Goal: Transaction & Acquisition: Purchase product/service

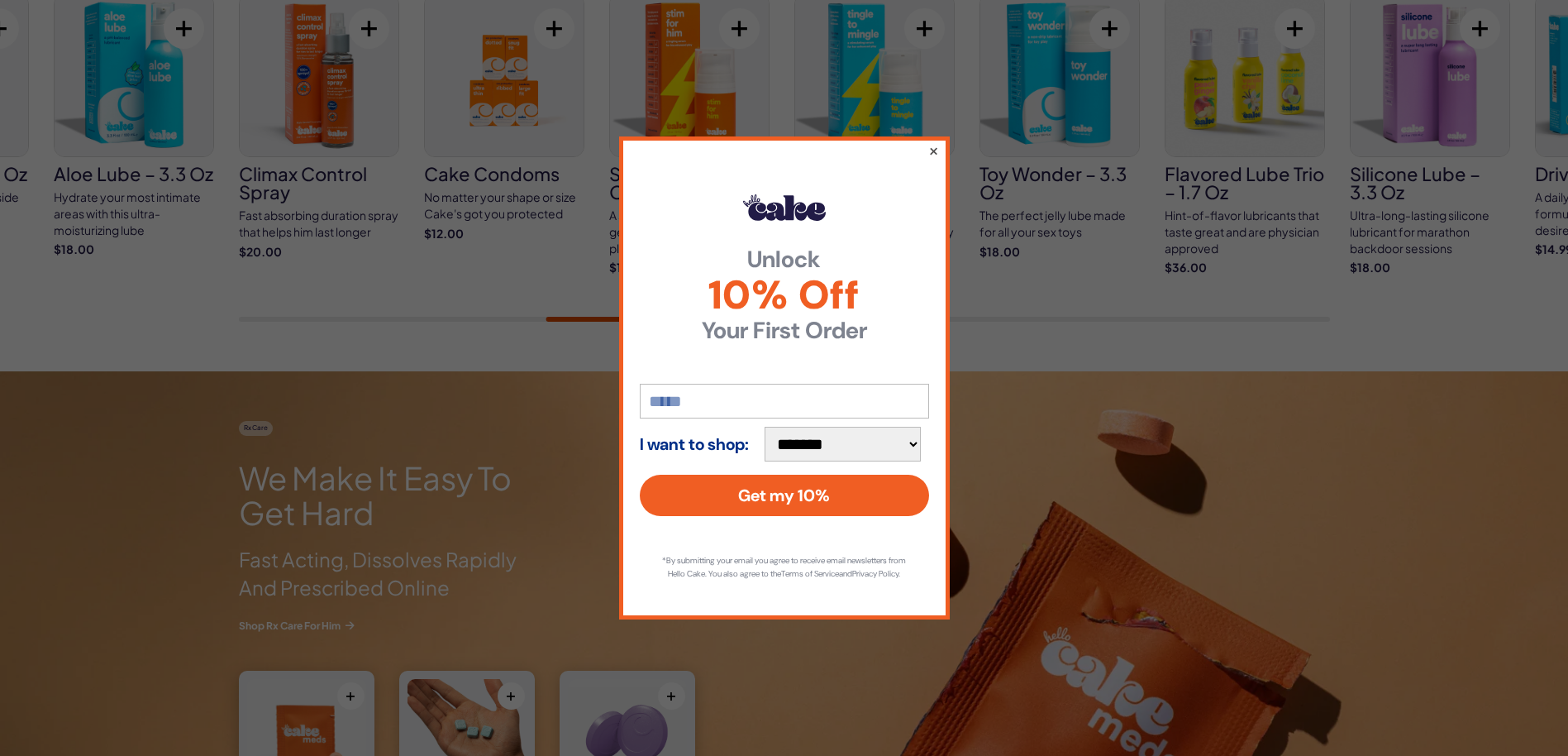
click at [932, 148] on button "×" at bounding box center [932, 150] width 11 height 20
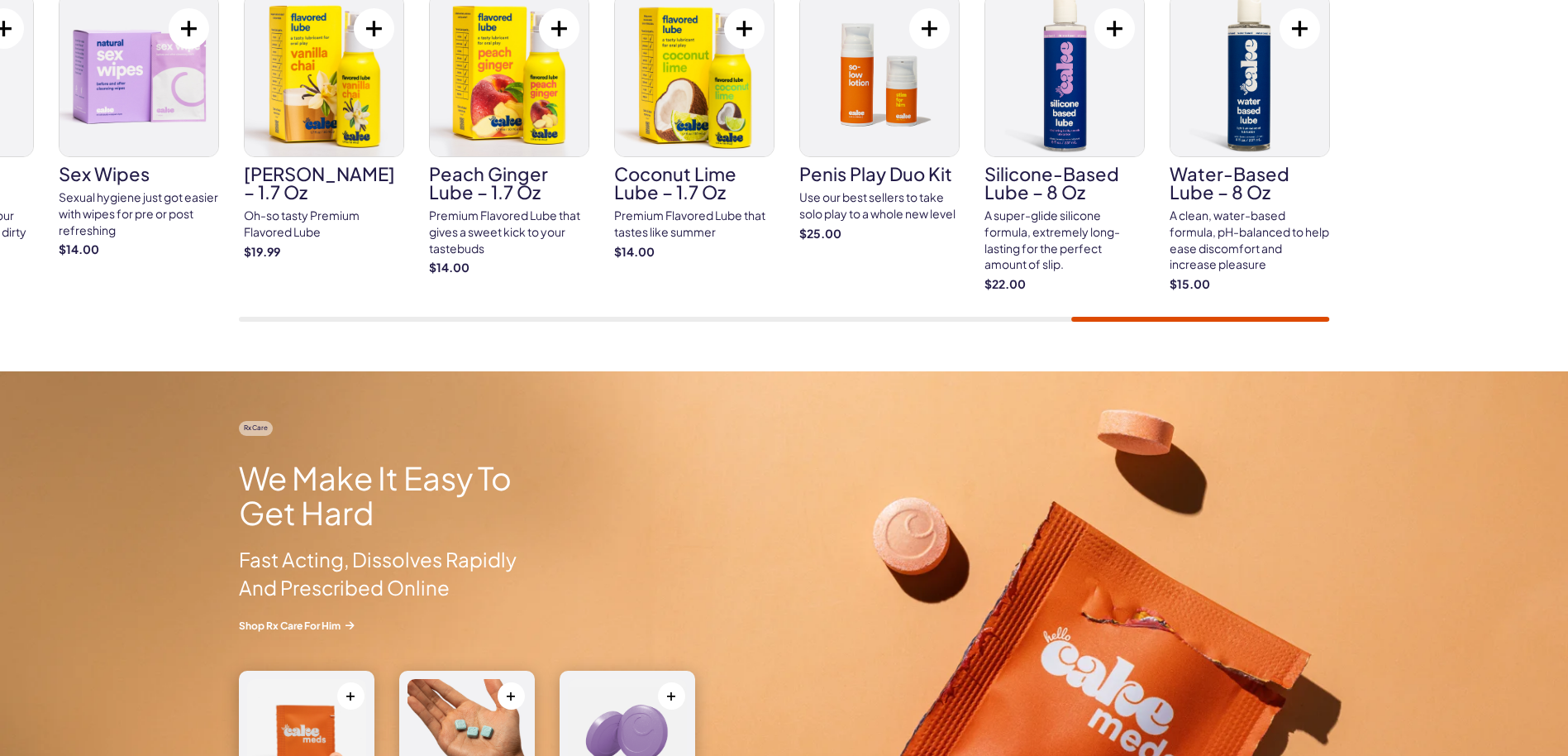
click at [1392, 308] on div "Most Popular Cake ED Meds Quick dissolve ED Meds that work up to 3x faster than…" at bounding box center [784, 138] width 1568 height 469
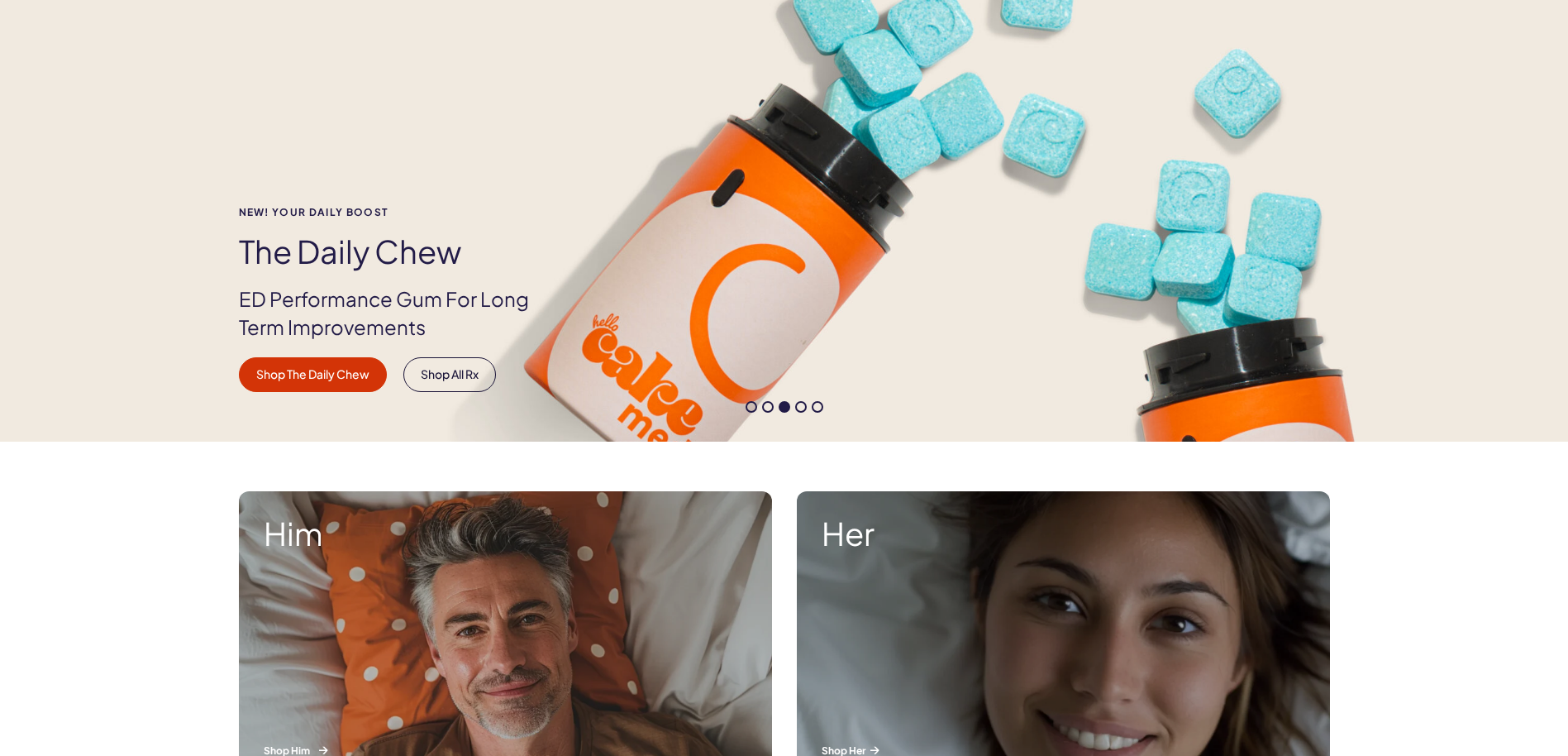
scroll to position [414, 0]
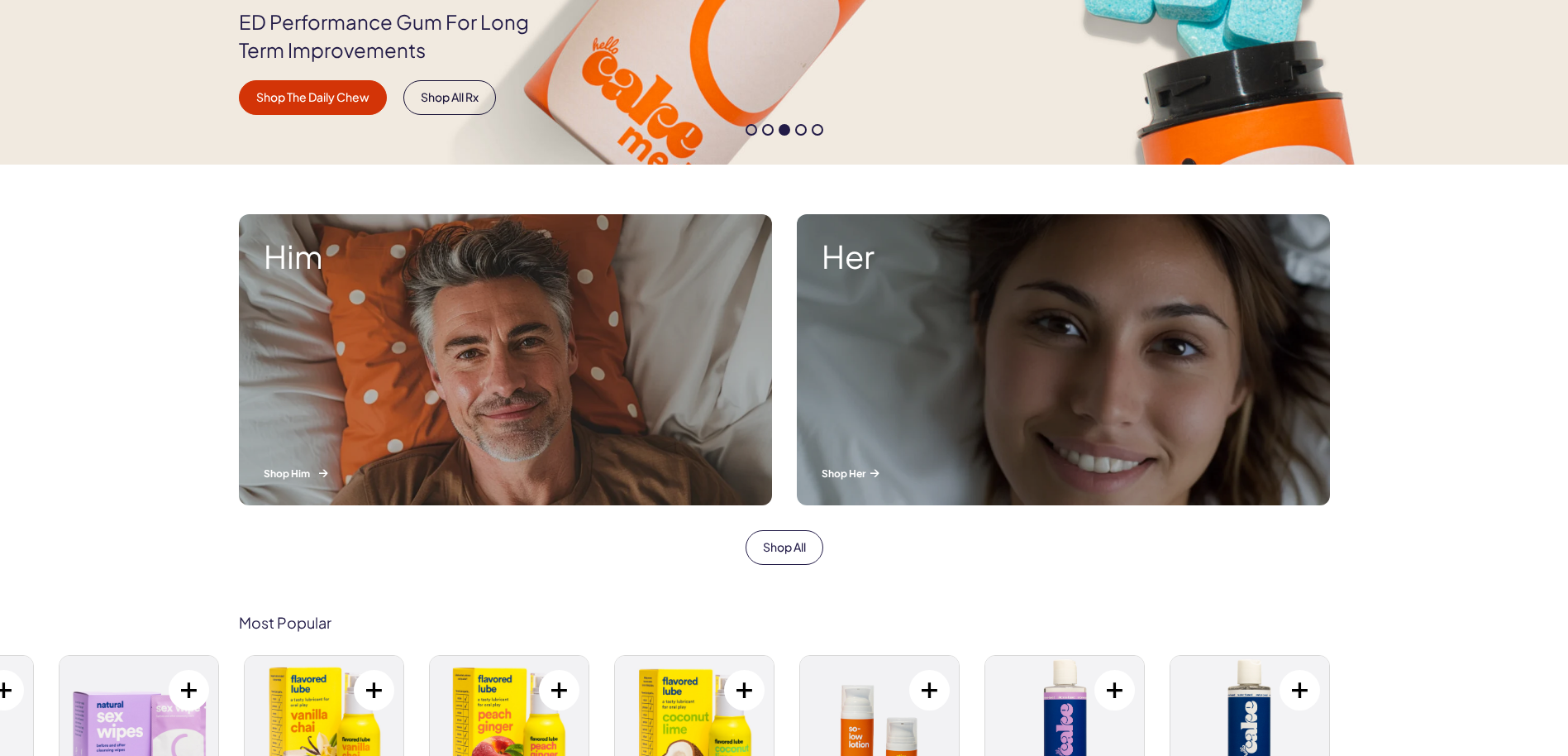
click at [581, 397] on div "Him Shop Him" at bounding box center [505, 359] width 533 height 291
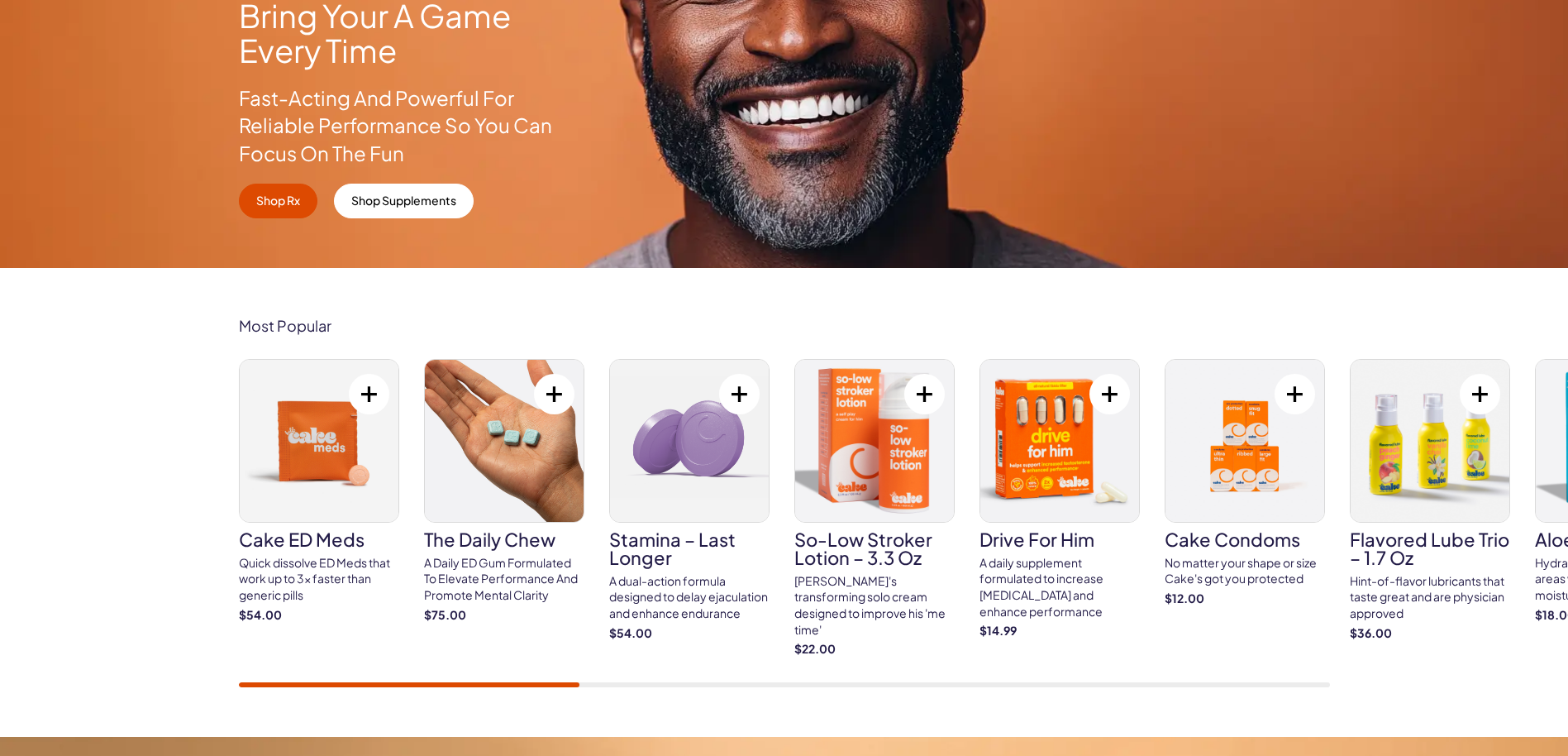
click at [870, 489] on img at bounding box center [875, 440] width 158 height 162
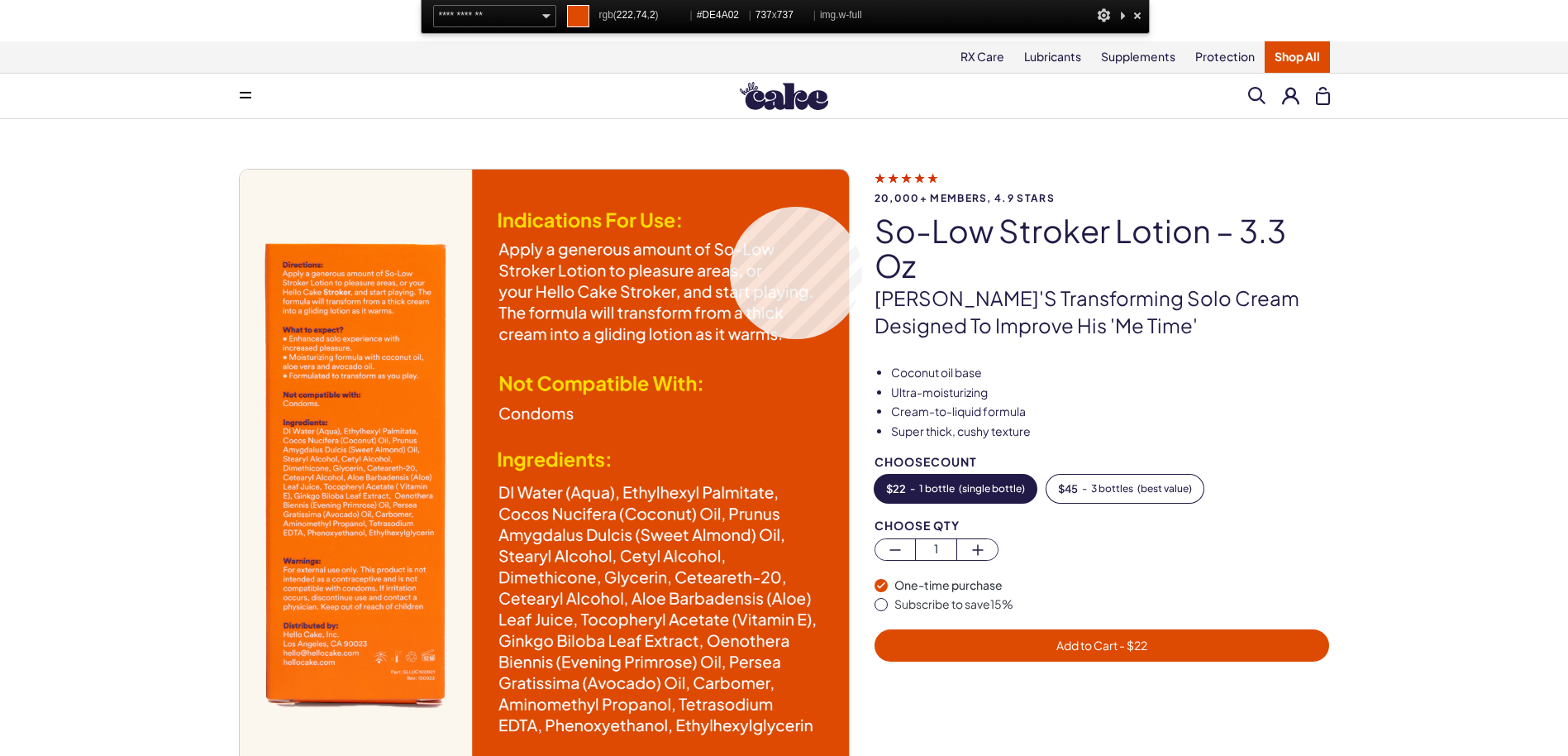
click at [730, 207] on img at bounding box center [543, 474] width 609 height 610
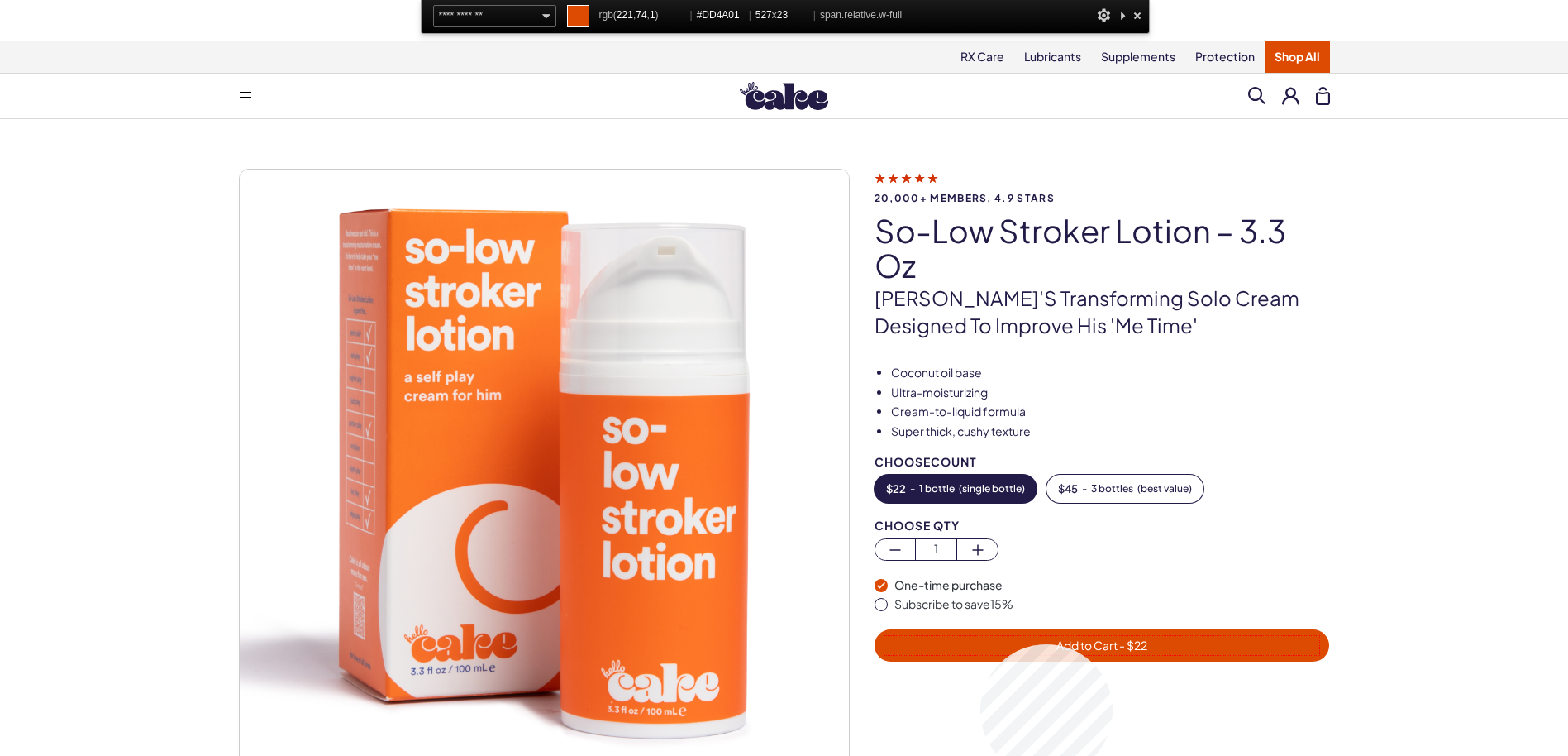
click at [980, 644] on span "Add to Cart - $ 22" at bounding box center [1102, 645] width 435 height 19
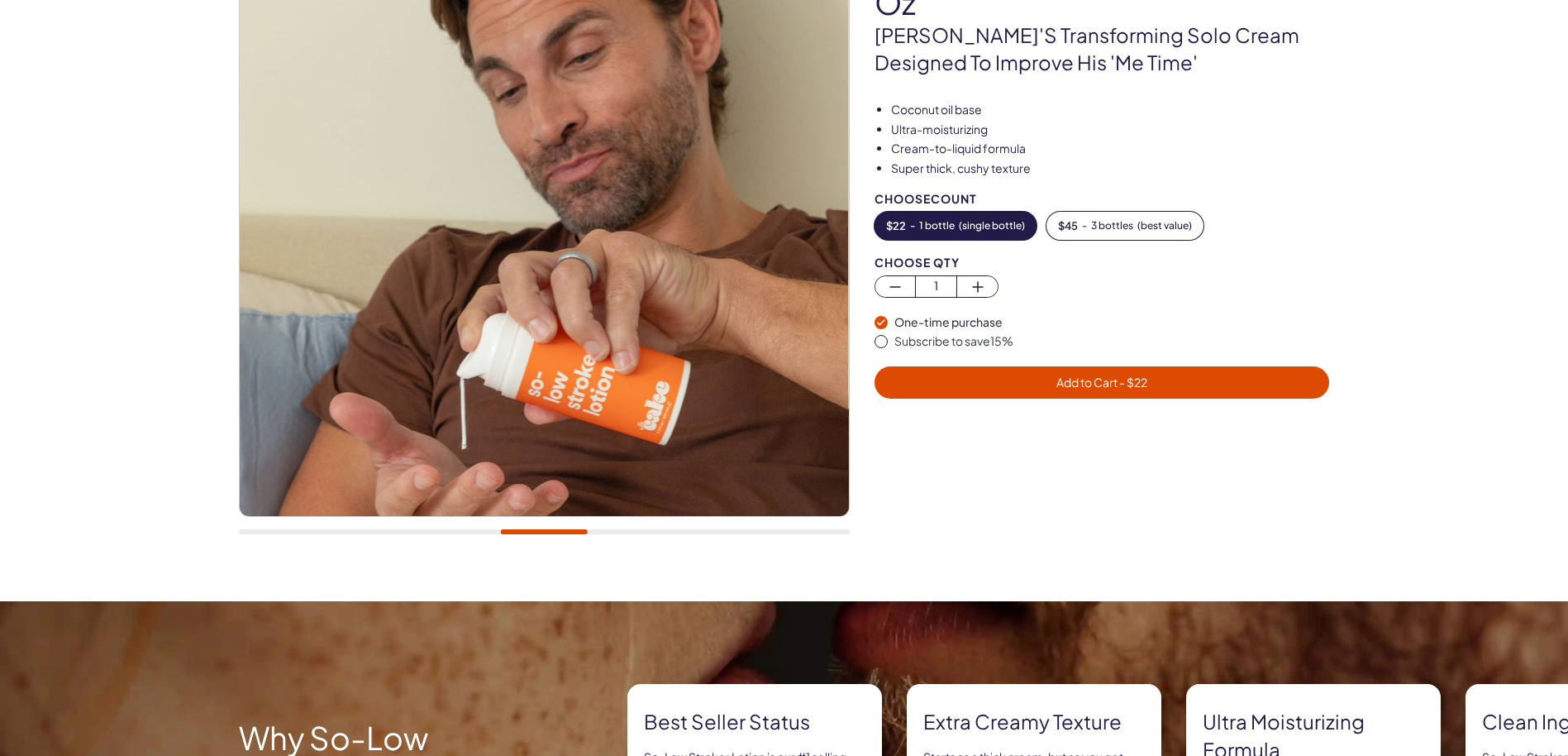
scroll to position [83, 0]
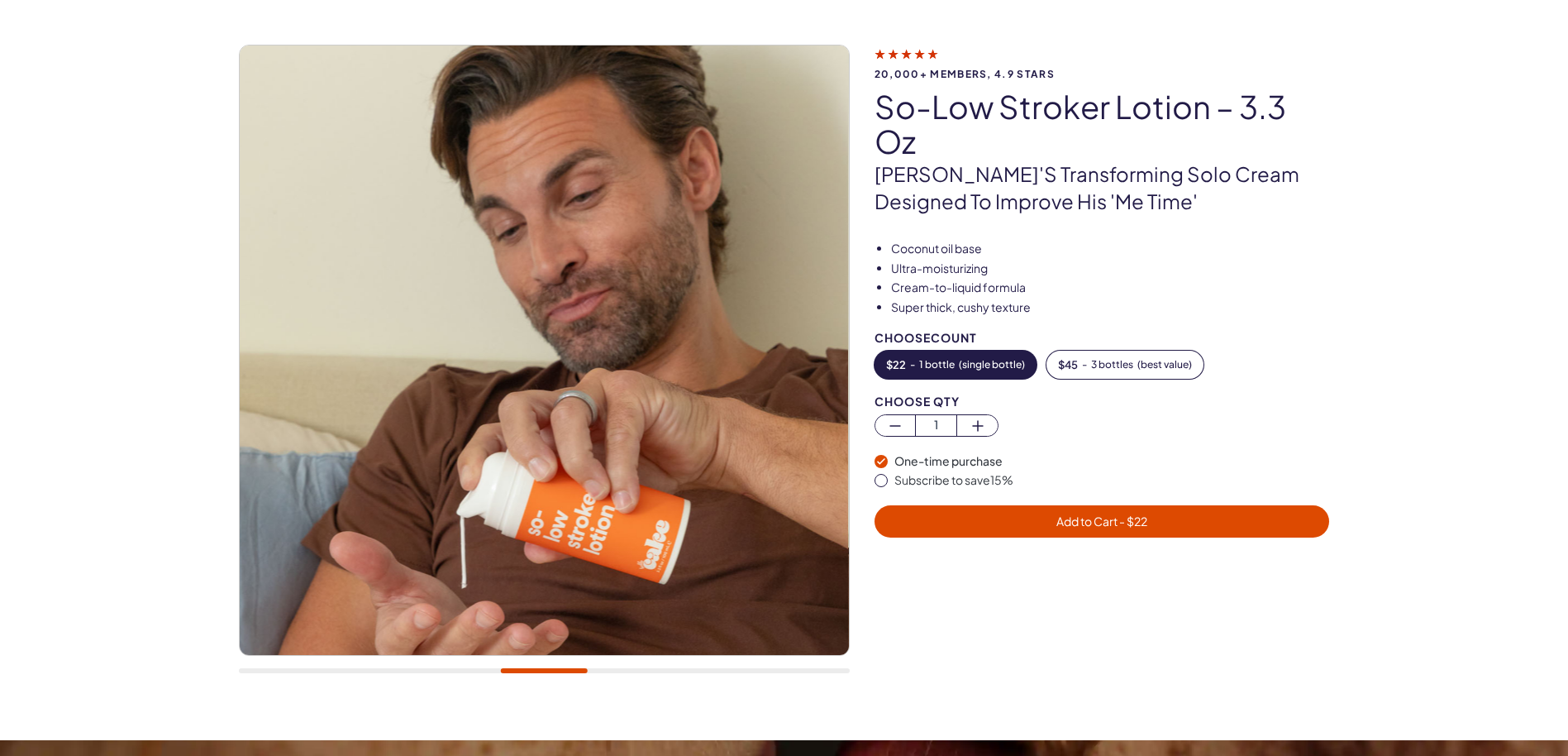
click at [295, 655] on img at bounding box center [544, 350] width 609 height 610
drag, startPoint x: 289, startPoint y: 664, endPoint x: 282, endPoint y: 671, distance: 9.9
click at [284, 670] on div at bounding box center [543, 367] width 610 height 646
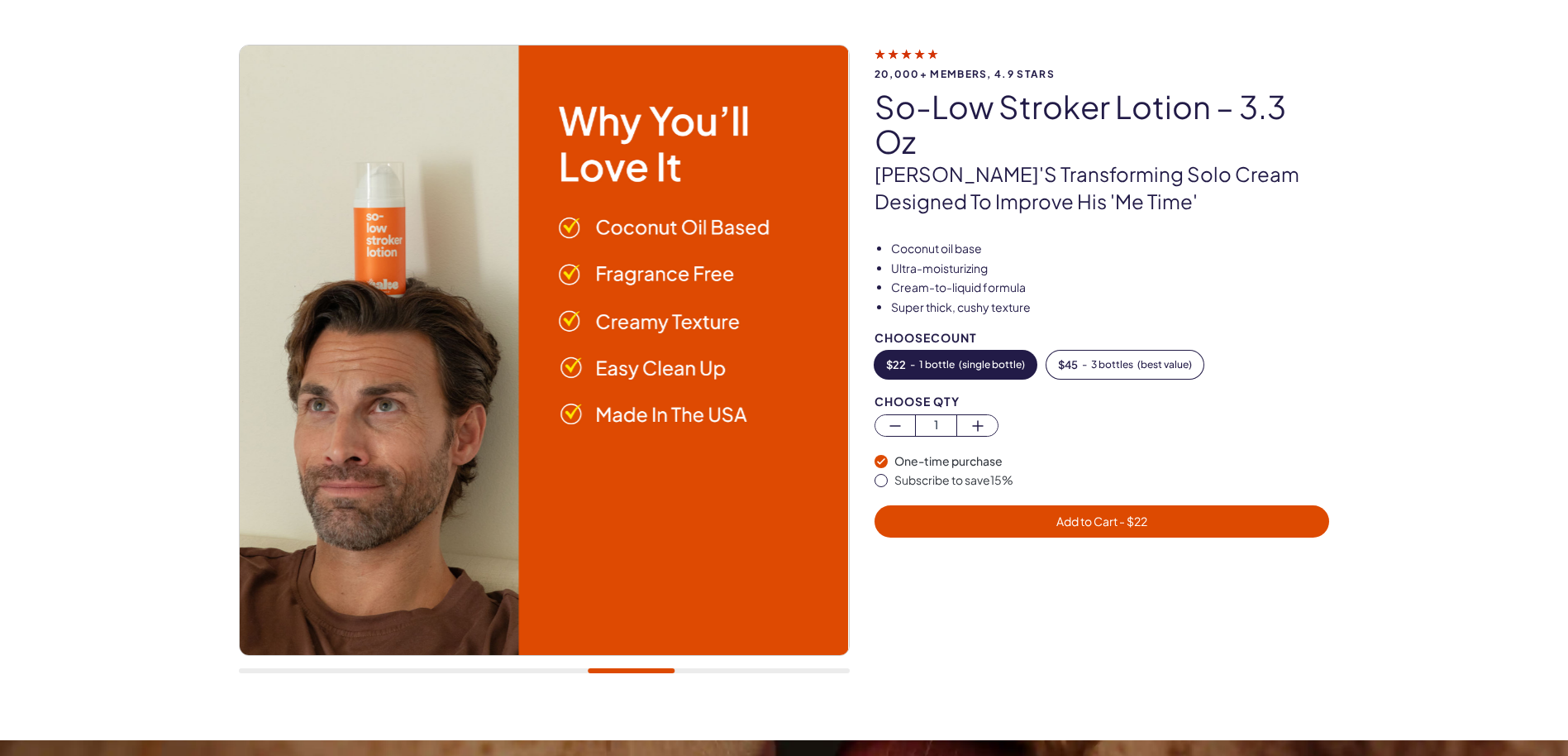
drag, startPoint x: 259, startPoint y: 660, endPoint x: 203, endPoint y: 543, distance: 129.7
click at [258, 660] on div at bounding box center [543, 367] width 610 height 646
click at [765, 504] on img at bounding box center [544, 350] width 609 height 610
click at [762, 667] on div at bounding box center [543, 367] width 610 height 646
click at [785, 675] on div at bounding box center [543, 367] width 610 height 646
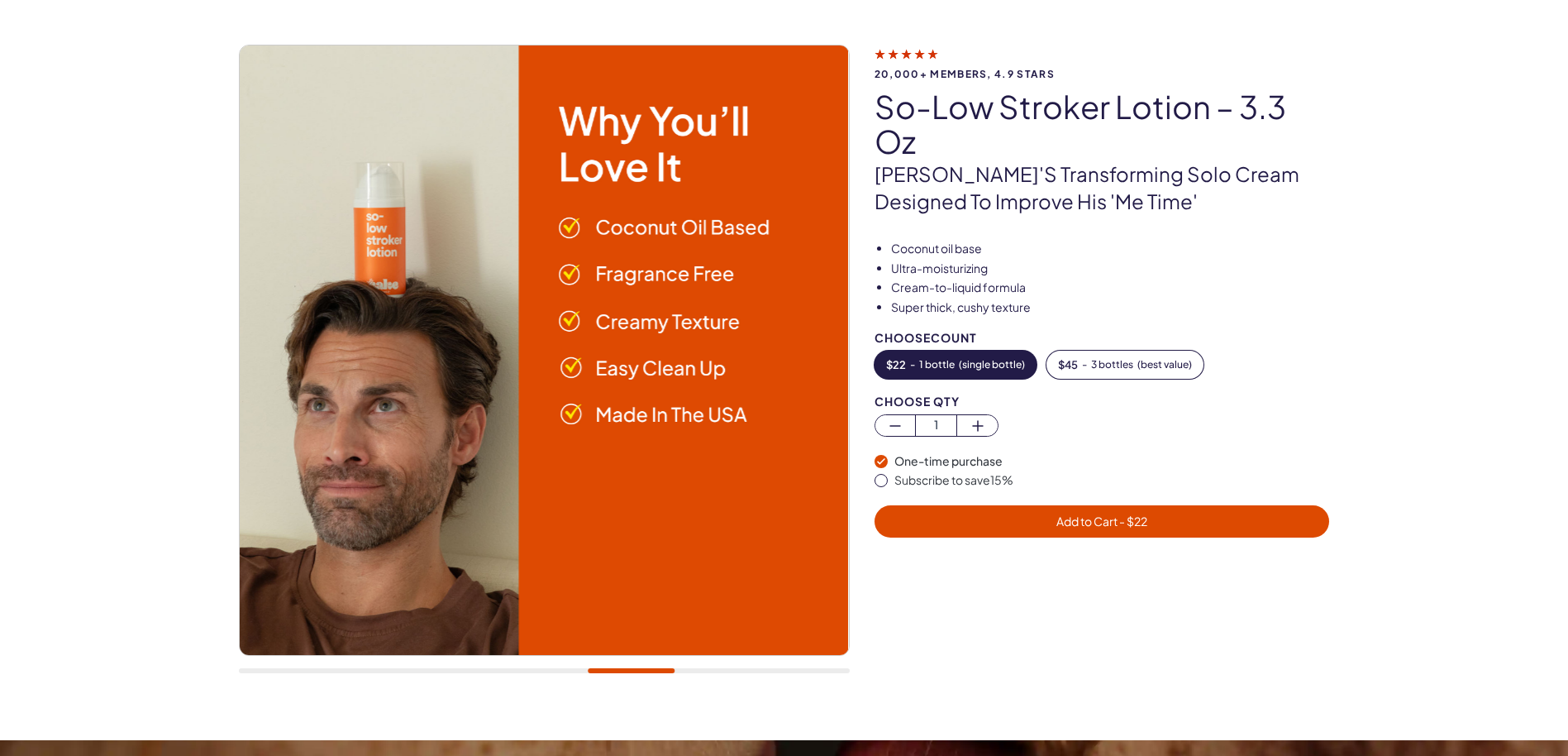
click at [421, 450] on img at bounding box center [544, 350] width 609 height 610
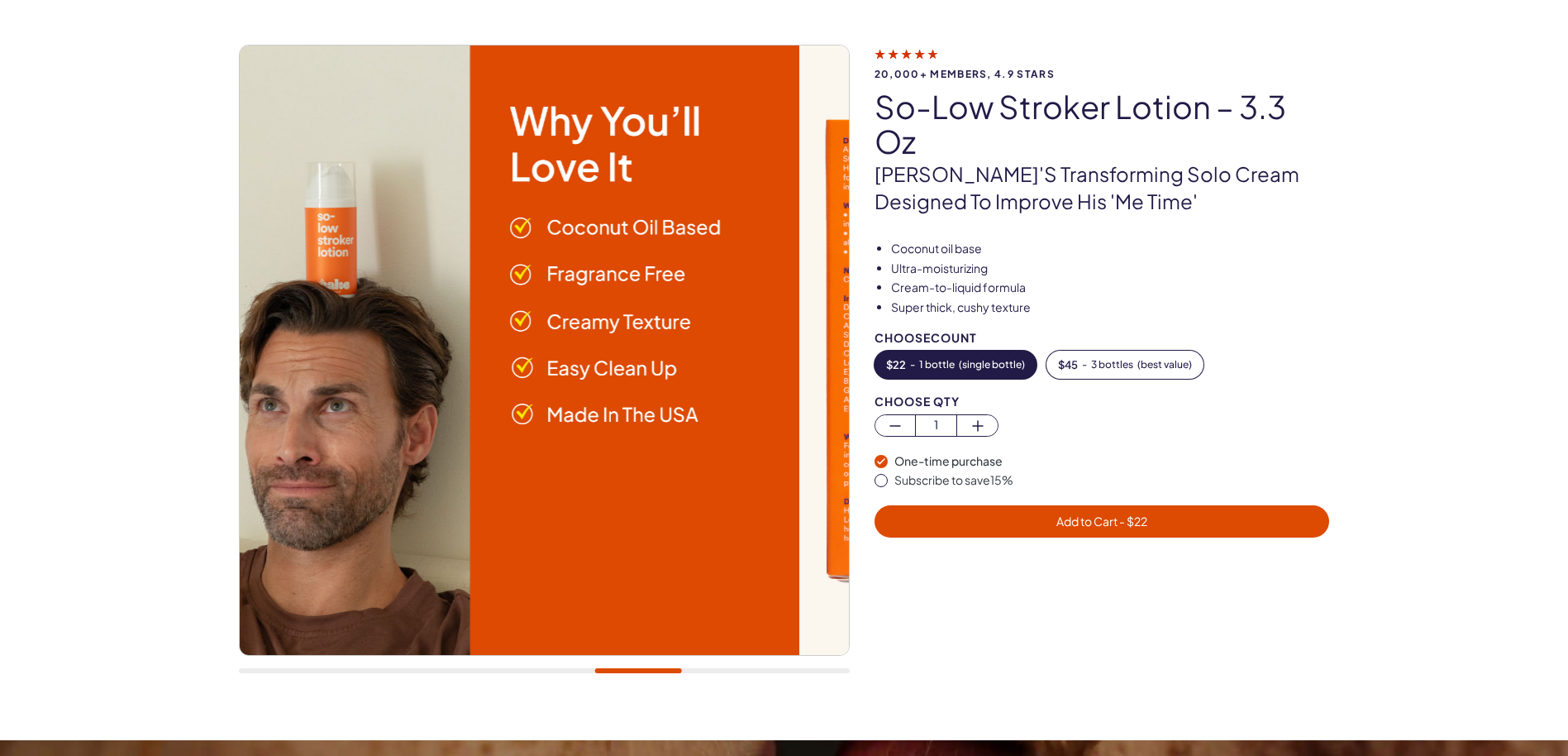
click at [400, 481] on img at bounding box center [496, 350] width 609 height 610
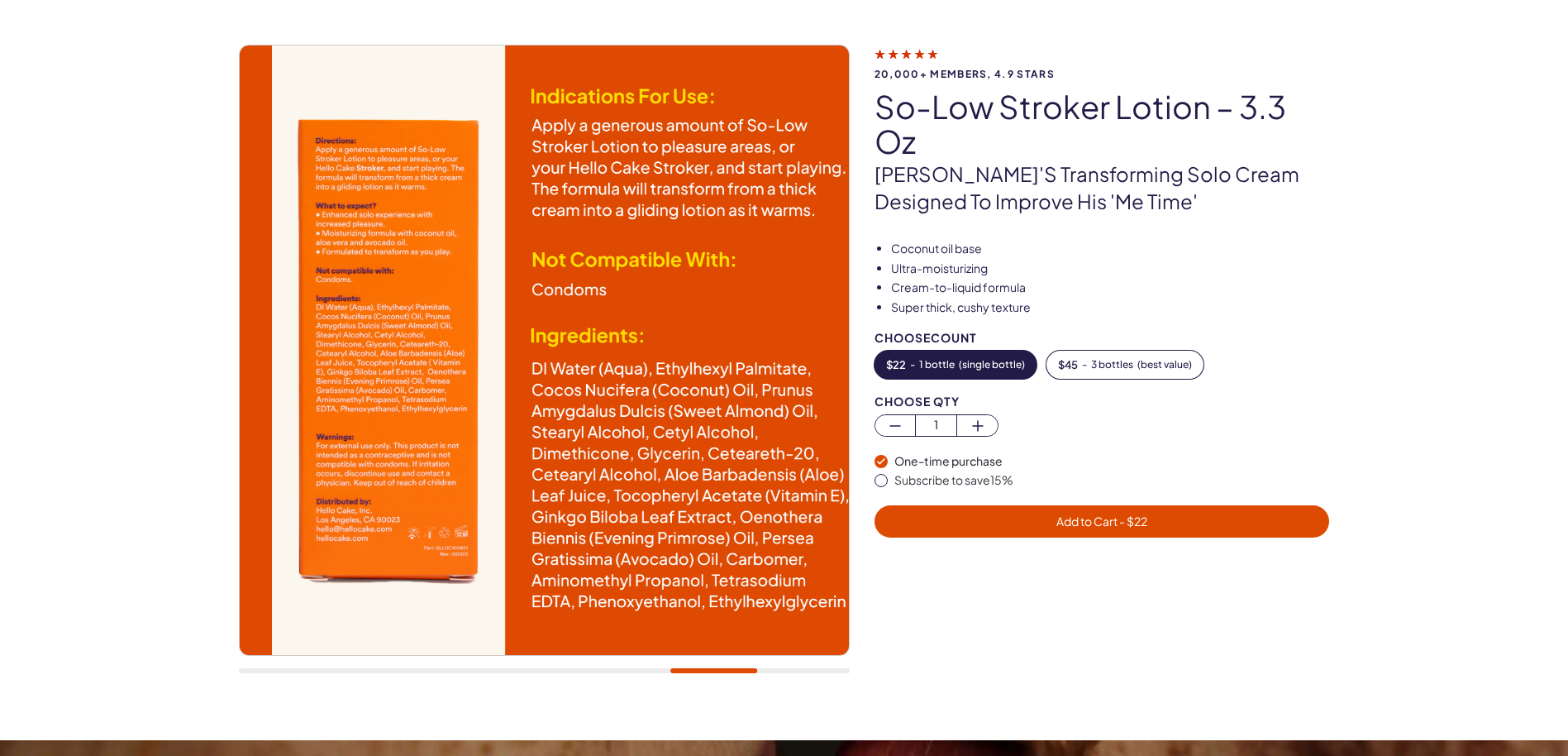
click at [272, 480] on img at bounding box center [577, 350] width 609 height 610
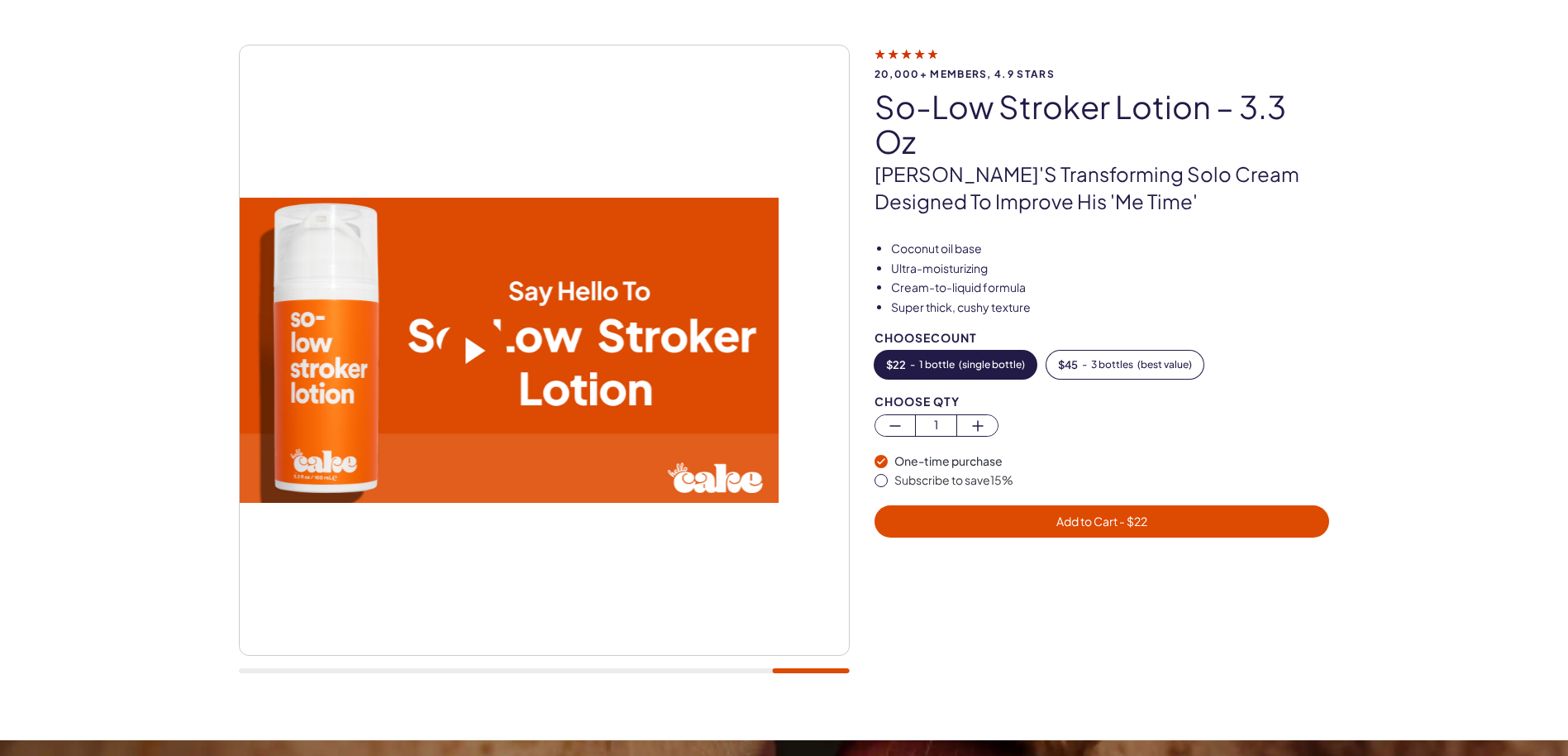
drag, startPoint x: 734, startPoint y: 445, endPoint x: 264, endPoint y: 461, distance: 470.3
click at [279, 460] on video at bounding box center [474, 350] width 609 height 305
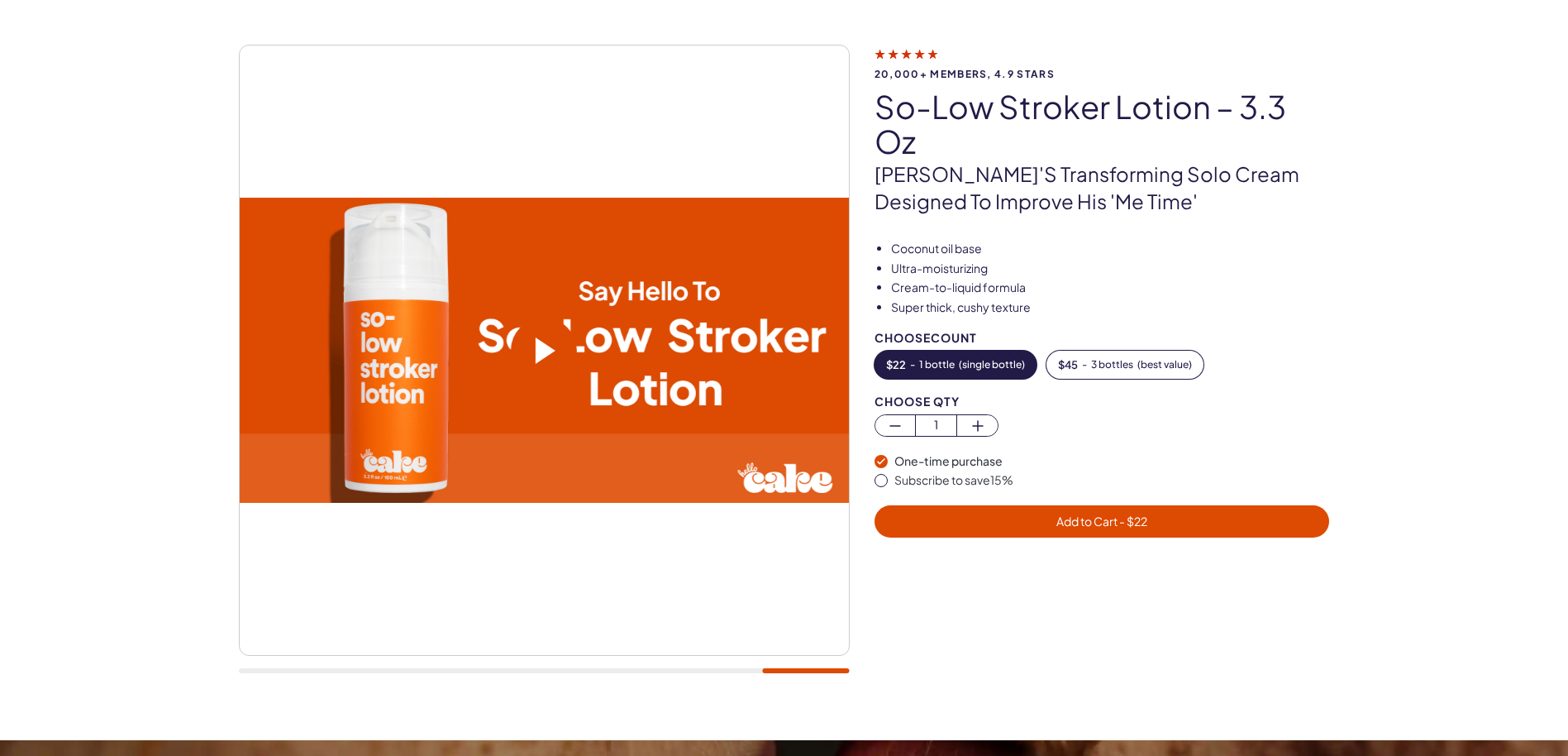
drag, startPoint x: 820, startPoint y: 439, endPoint x: 426, endPoint y: 445, distance: 394.0
click at [426, 445] on div at bounding box center [543, 349] width 610 height 611
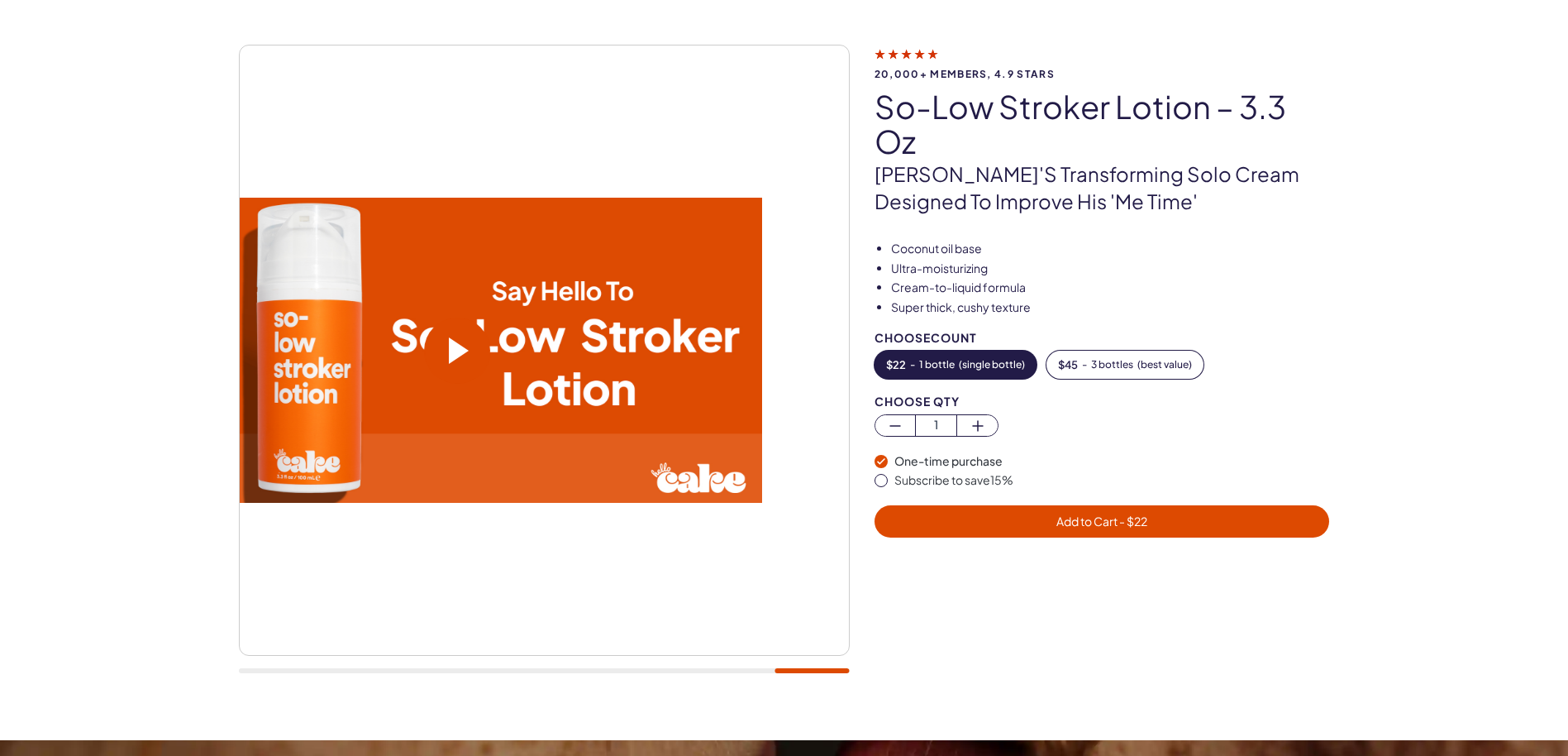
click at [225, 665] on div "20,000+ members, 4.9 stars So-Low Stroker Lotion – 3.3 oz Cake's transforming s…" at bounding box center [784, 367] width 1190 height 646
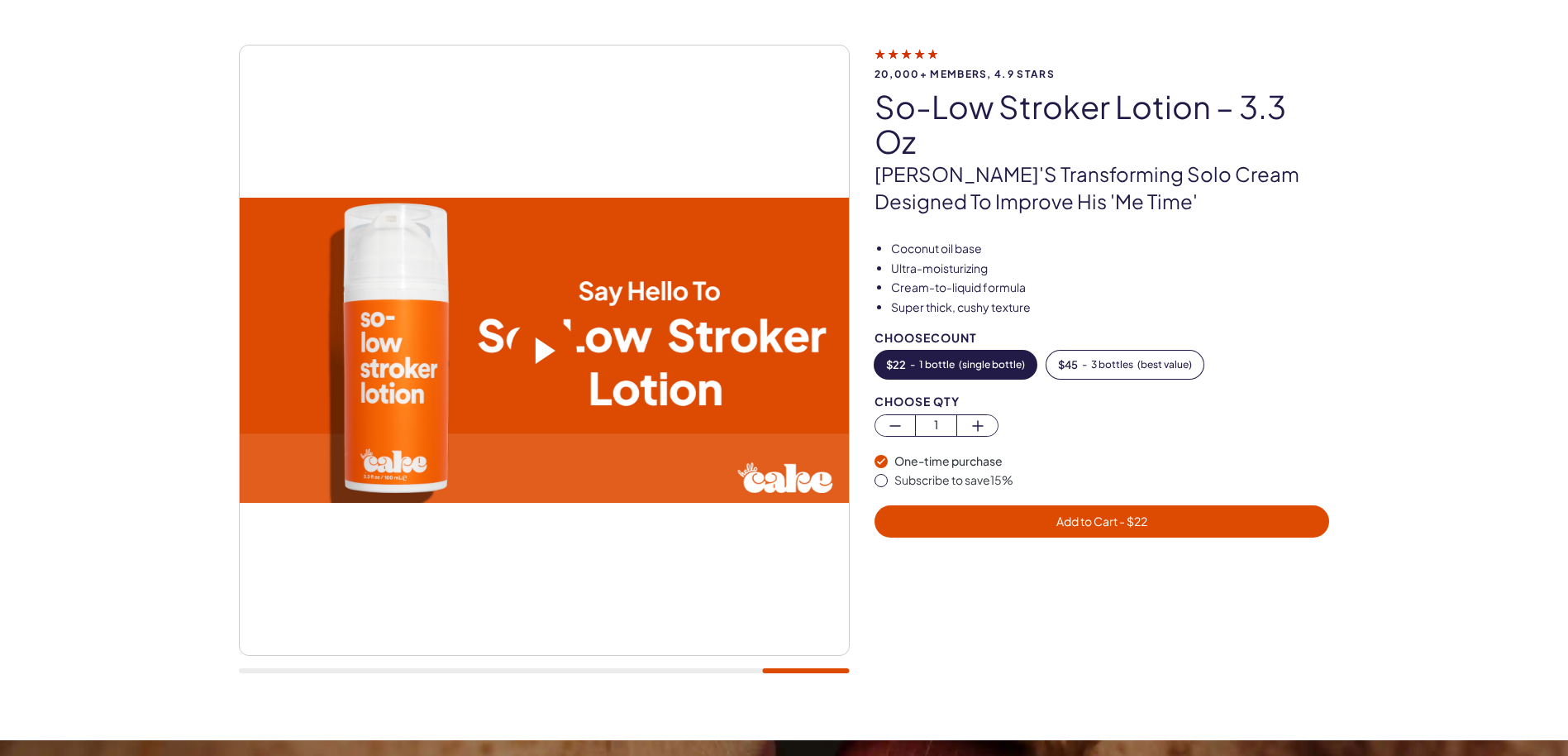
click at [287, 664] on div at bounding box center [543, 367] width 610 height 646
